Goal: Contribute content

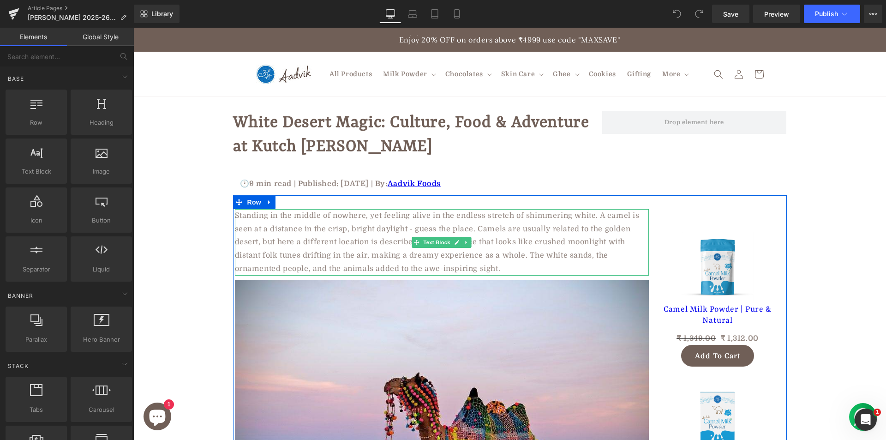
click at [256, 231] on p "Standing in the middle of nowhere, yet feeling alive in the endless stretch of …" at bounding box center [442, 242] width 414 height 66
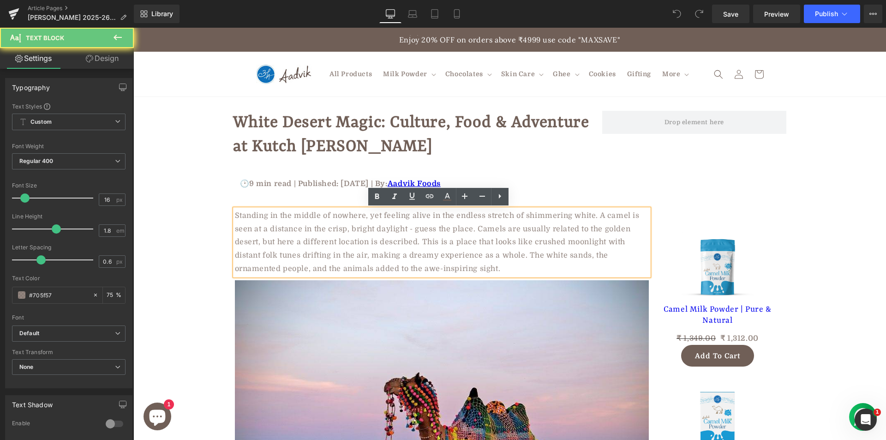
click at [256, 231] on p "Standing in the middle of nowhere, yet feeling alive in the endless stretch of …" at bounding box center [442, 242] width 414 height 66
paste div
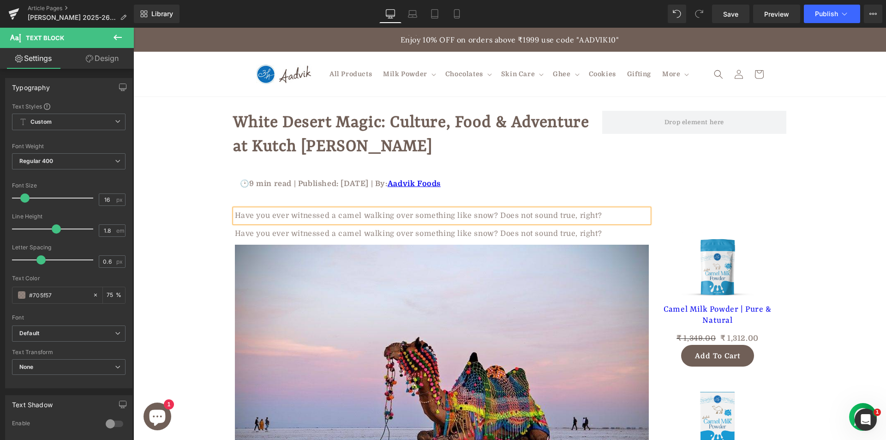
click at [133, 28] on div at bounding box center [133, 28] width 0 height 0
click at [285, 238] on p "Have you ever witnessed a camel walking over something like snow? Does not soun…" at bounding box center [442, 233] width 414 height 13
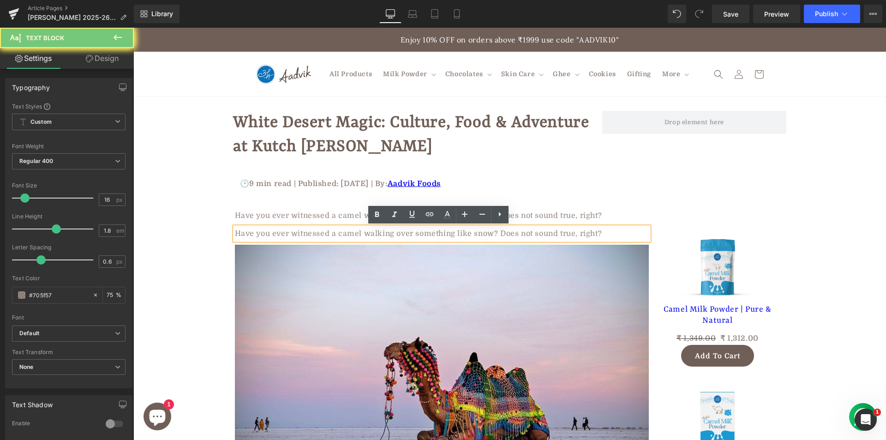
click at [285, 238] on p "Have you ever witnessed a camel walking over something like snow? Does not soun…" at bounding box center [442, 233] width 414 height 13
paste div
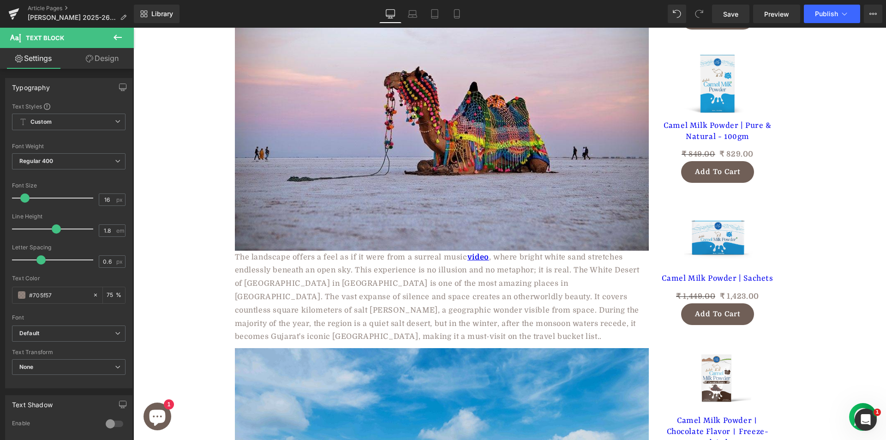
scroll to position [415, 0]
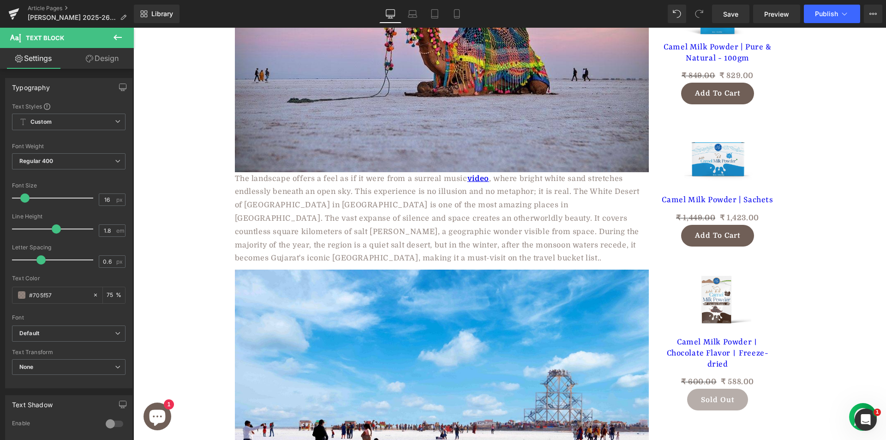
click at [291, 196] on div "The landscape offers a feel as if it were from a surreal music video , where br…" at bounding box center [442, 218] width 414 height 93
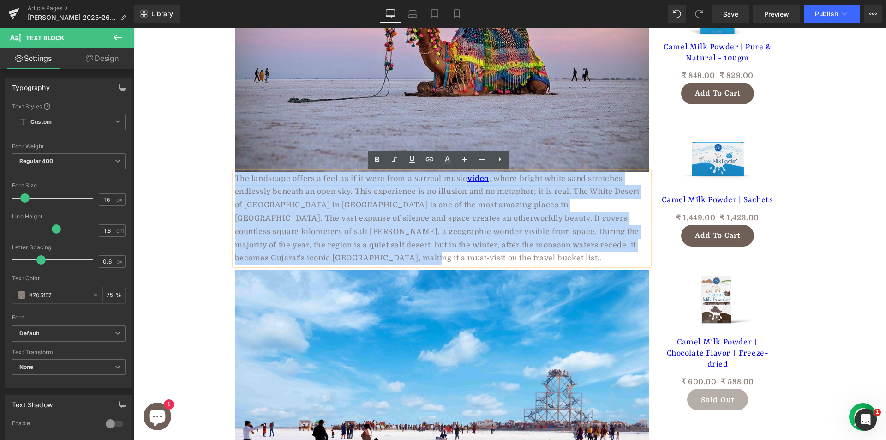
paste div
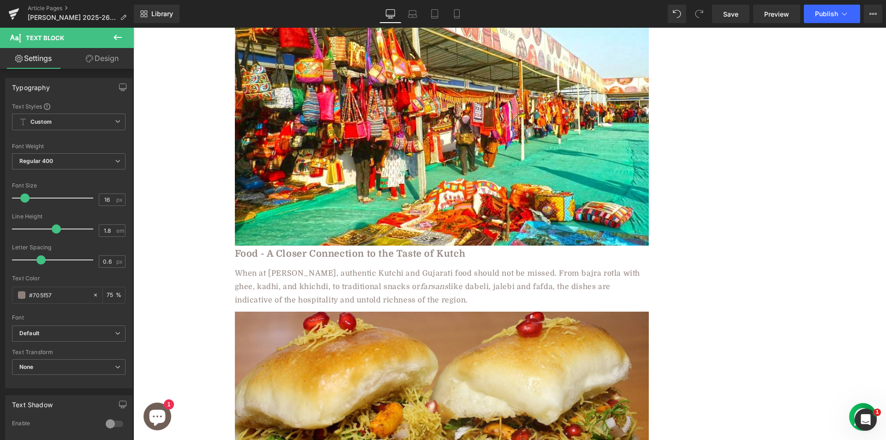
scroll to position [1800, 0]
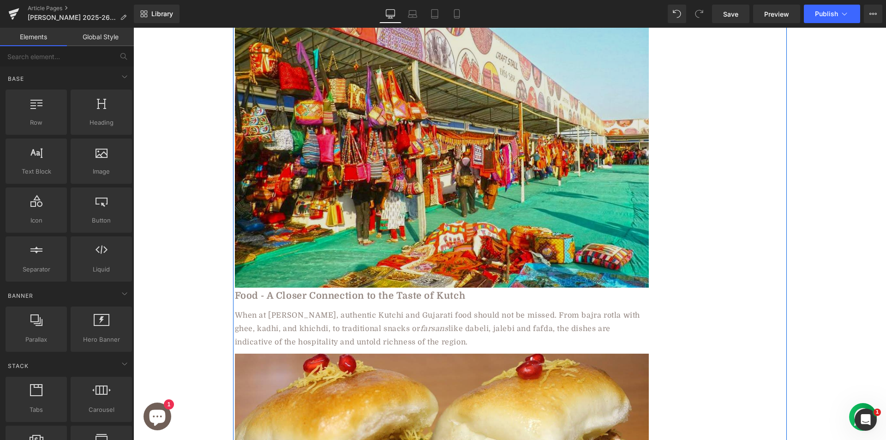
scroll to position [1985, 0]
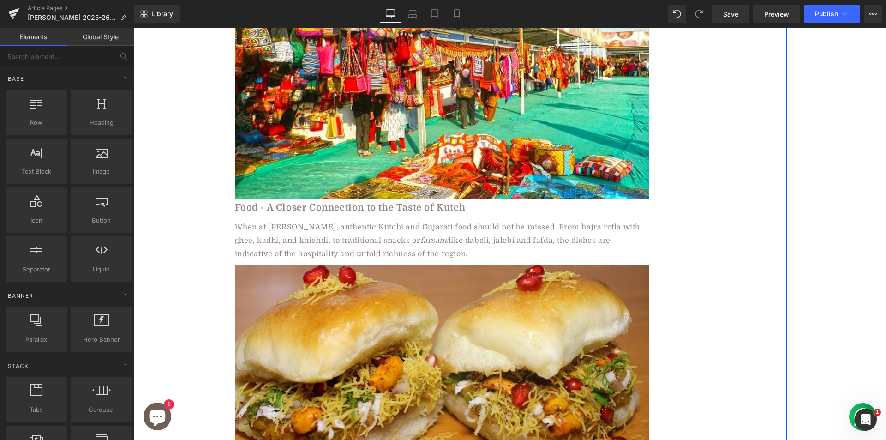
click at [325, 202] on b "Food - A Closer Connection to the Taste of Kutch" at bounding box center [350, 207] width 231 height 11
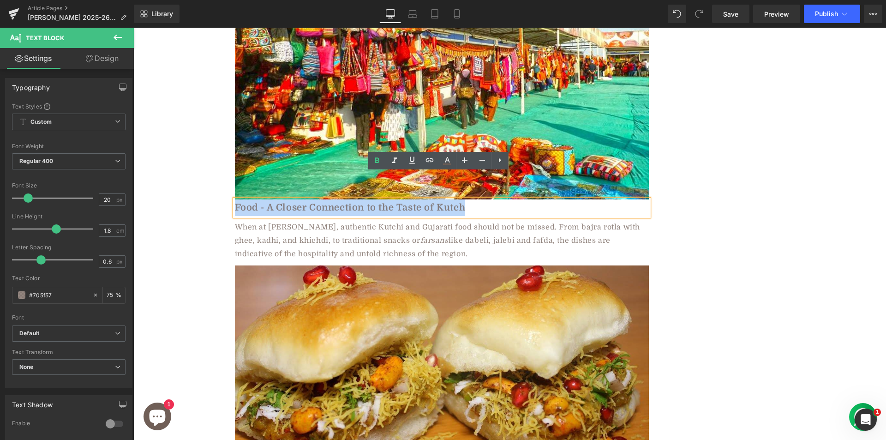
paste div
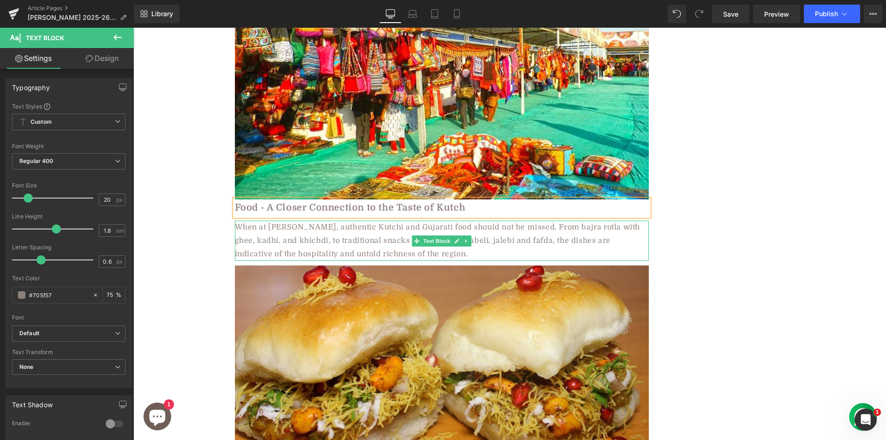
click at [333, 221] on div "When at [PERSON_NAME], authentic Kutchi and Gujarati food should not be missed.…" at bounding box center [442, 241] width 414 height 40
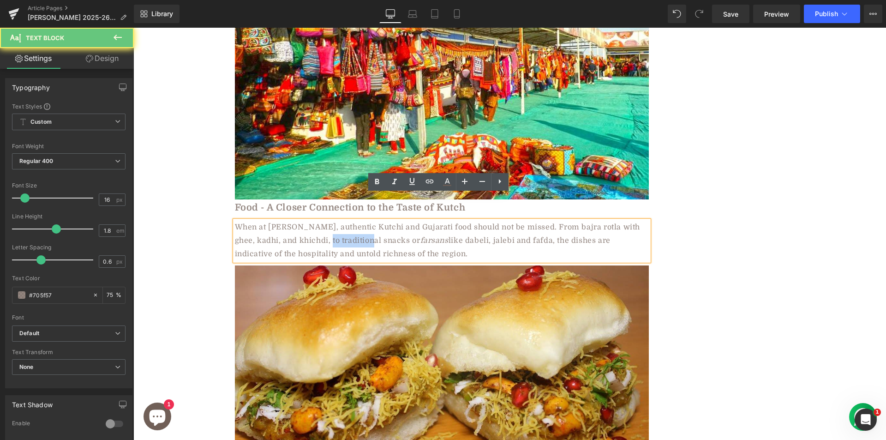
click at [333, 221] on div "When at [PERSON_NAME], authentic Kutchi and Gujarati food should not be missed.…" at bounding box center [442, 241] width 414 height 40
paste div
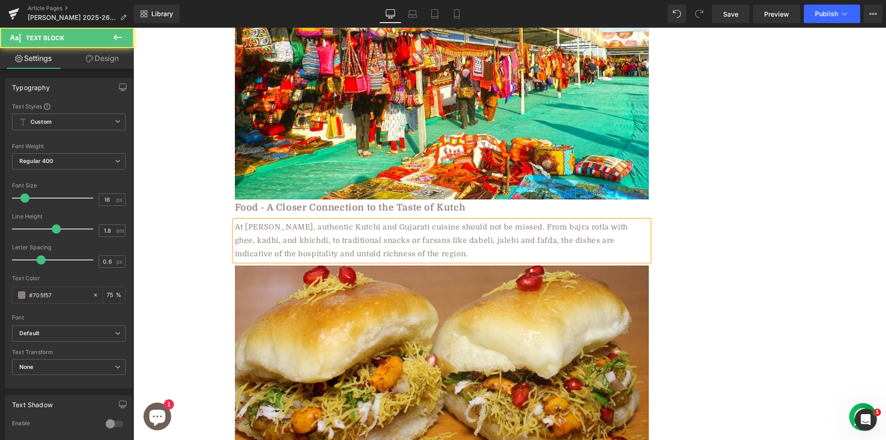
click at [405, 221] on div "At [PERSON_NAME], authentic Kutchi and Gujarati cuisine should not be missed. F…" at bounding box center [442, 241] width 414 height 40
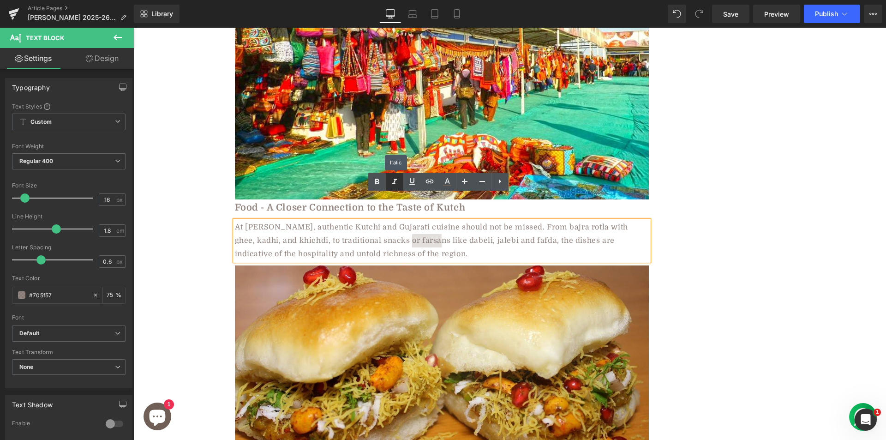
click at [394, 181] on icon at bounding box center [394, 181] width 11 height 11
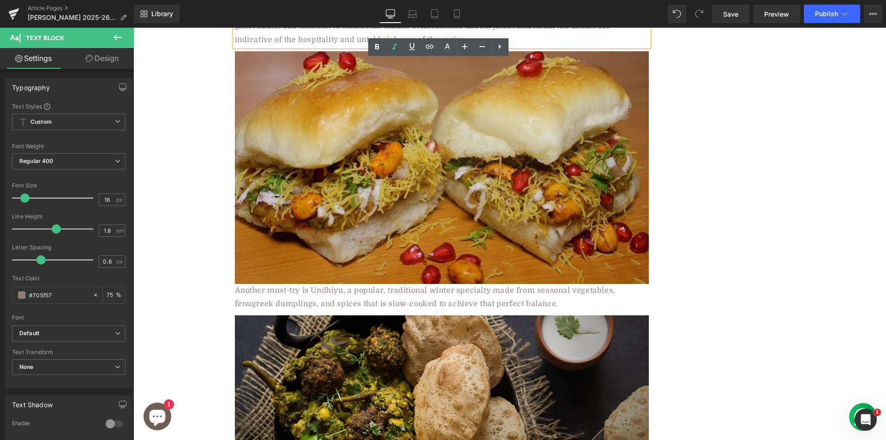
scroll to position [2216, 0]
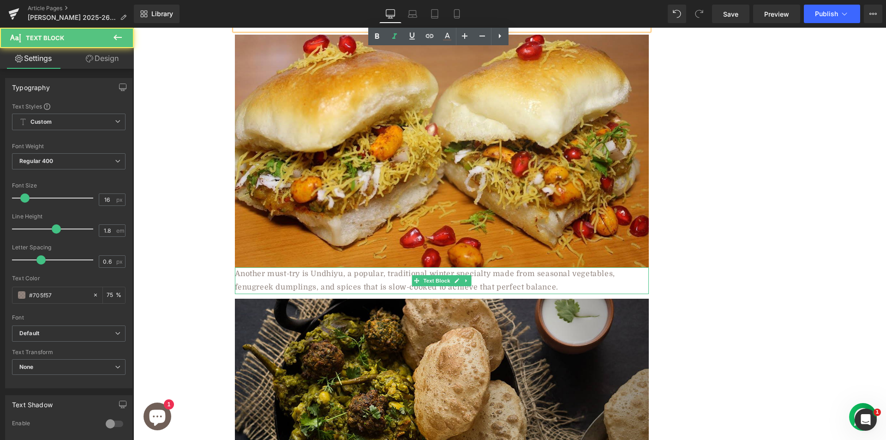
click at [308, 267] on div "Another must-try is Undhiyu, a popular, traditional winter specialty made from …" at bounding box center [442, 280] width 414 height 27
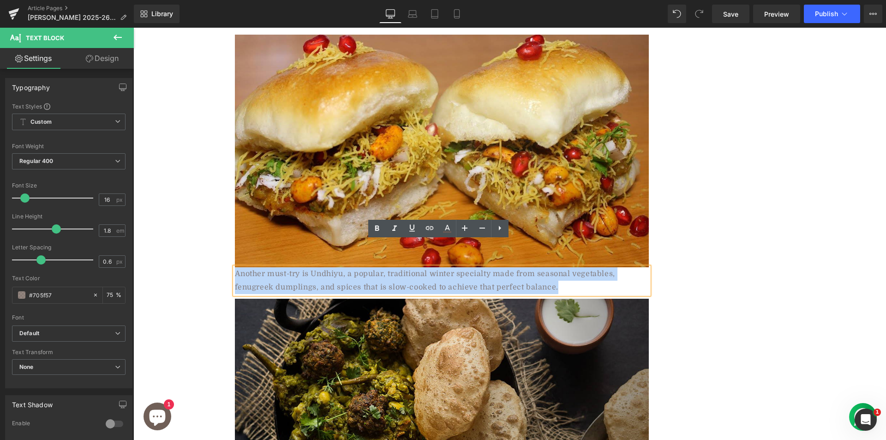
paste div
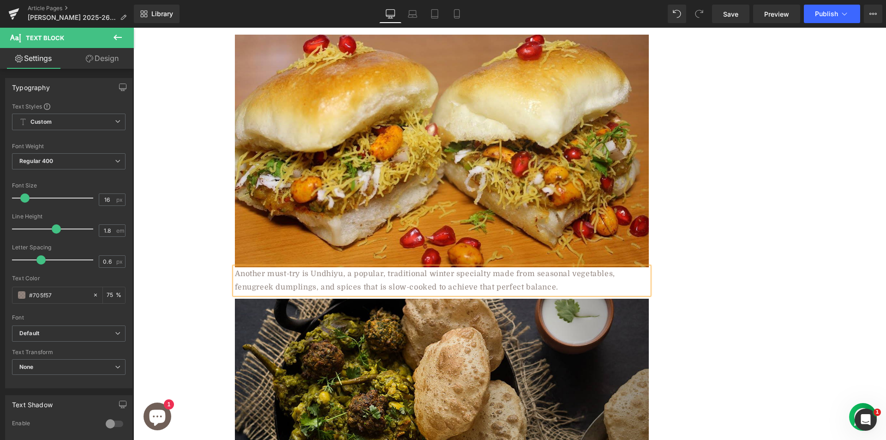
click at [330, 267] on div "Another must-try is Undhiyu, a popular, traditional winter specialty made from …" at bounding box center [442, 280] width 414 height 27
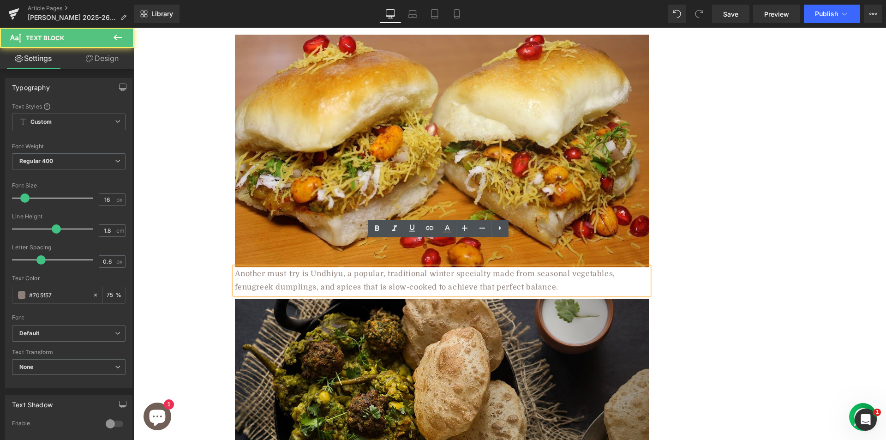
click at [330, 267] on div "Another must-try is Undhiyu, a popular, traditional winter specialty made from …" at bounding box center [442, 280] width 414 height 27
click at [287, 267] on div "Another must-try is Undhiyu, a popular, traditional winter specialty made from …" at bounding box center [442, 280] width 414 height 27
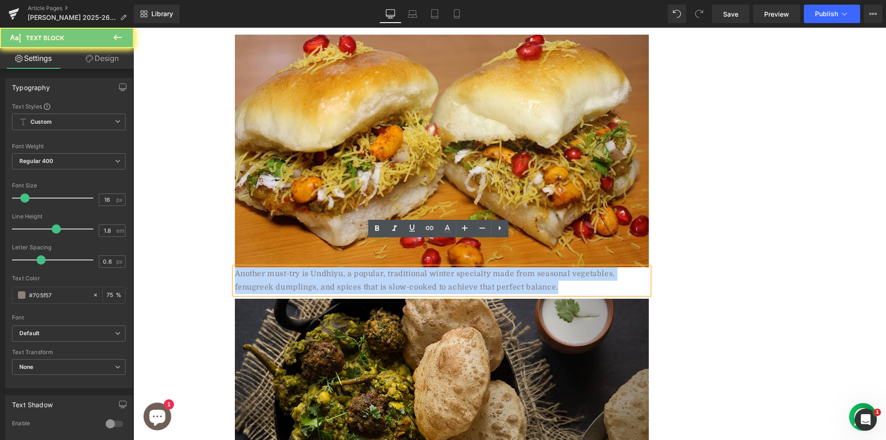
click at [287, 267] on div "Another must-try is Undhiyu, a popular, traditional winter specialty made from …" at bounding box center [442, 280] width 414 height 27
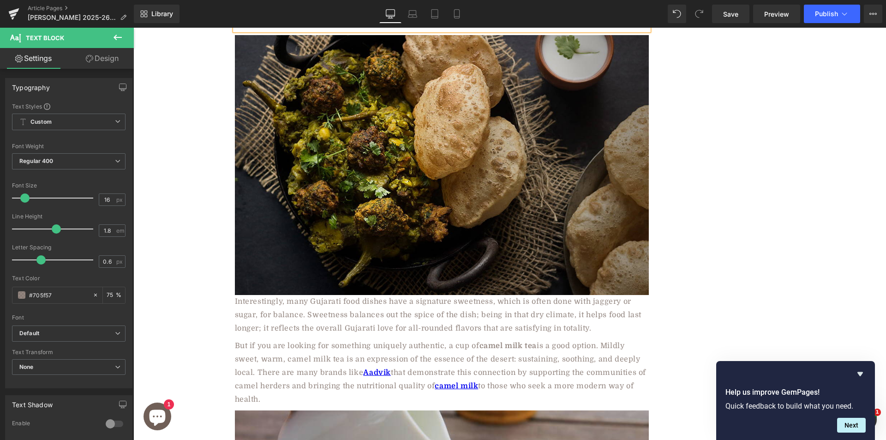
scroll to position [2677, 0]
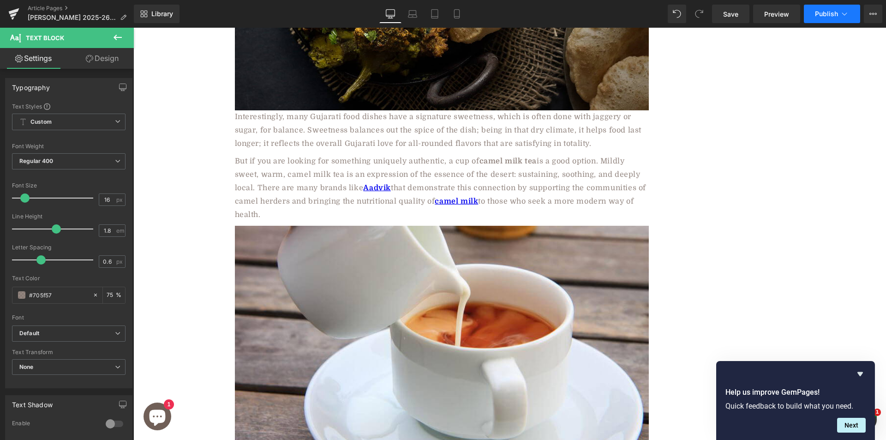
click at [829, 10] on span "Publish" at bounding box center [826, 13] width 23 height 7
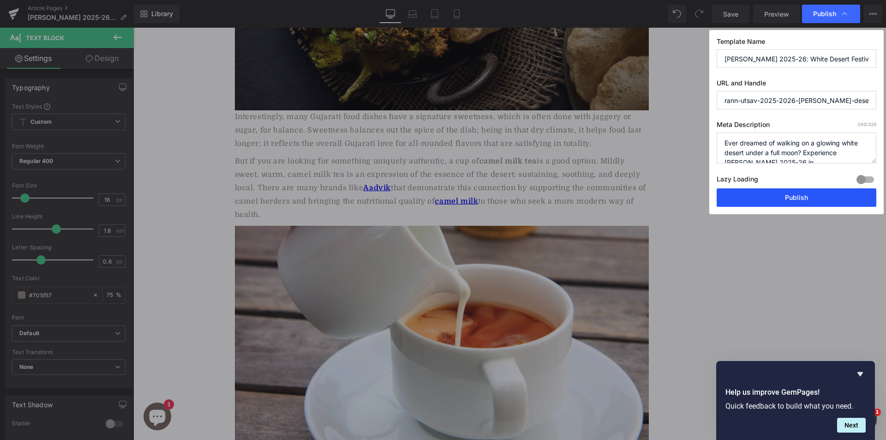
click at [730, 202] on button "Publish" at bounding box center [797, 197] width 160 height 18
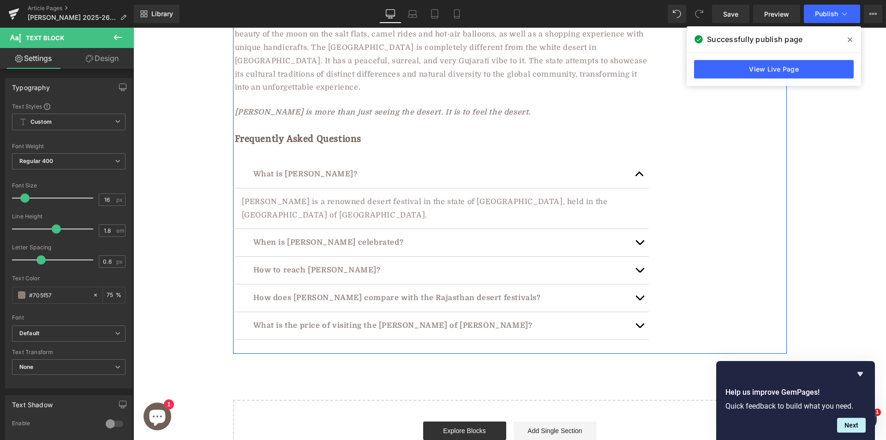
scroll to position [5493, 0]
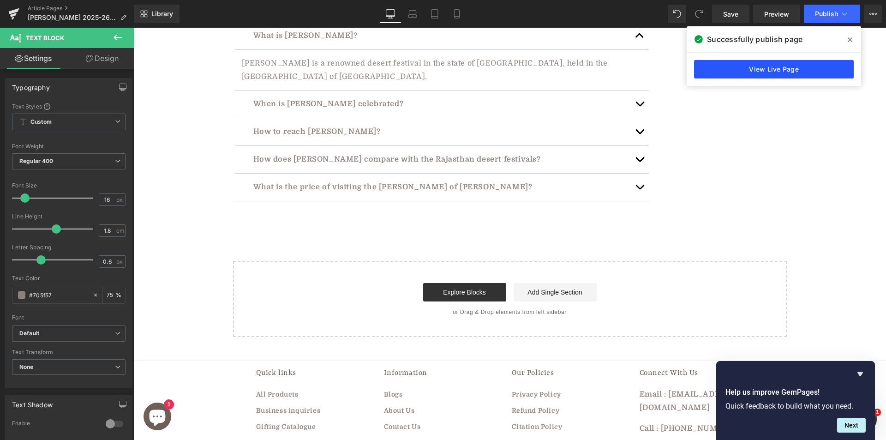
click at [773, 69] on link "View Live Page" at bounding box center [774, 69] width 160 height 18
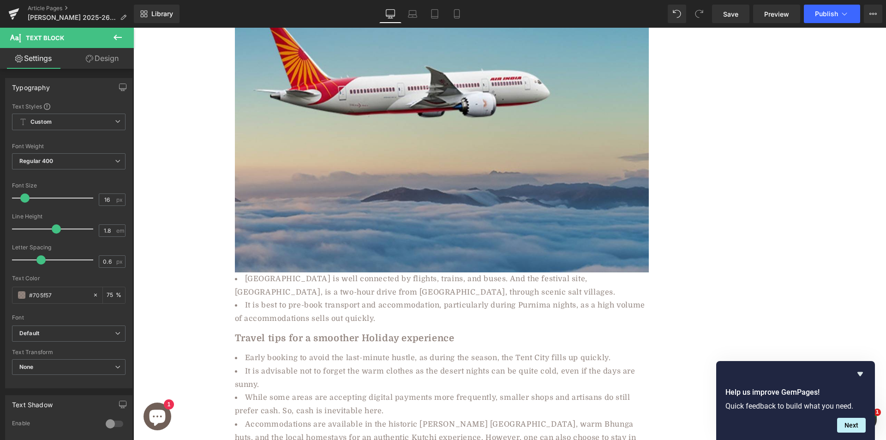
scroll to position [0, 0]
